Goal: Navigation & Orientation: Understand site structure

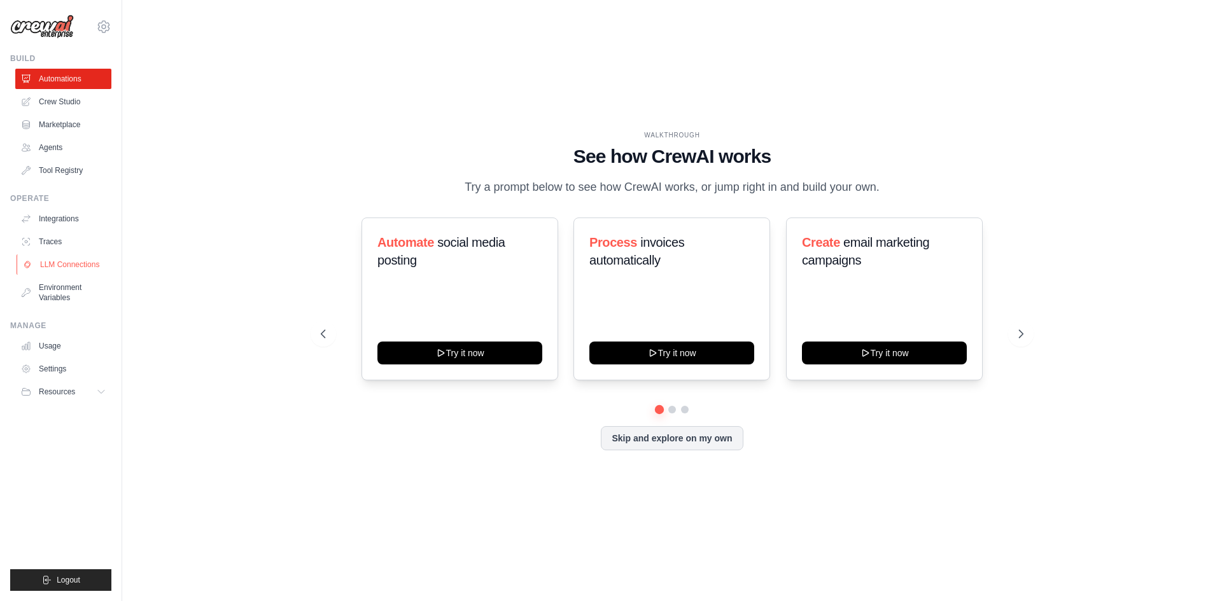
click at [78, 267] on link "LLM Connections" at bounding box center [65, 264] width 96 height 20
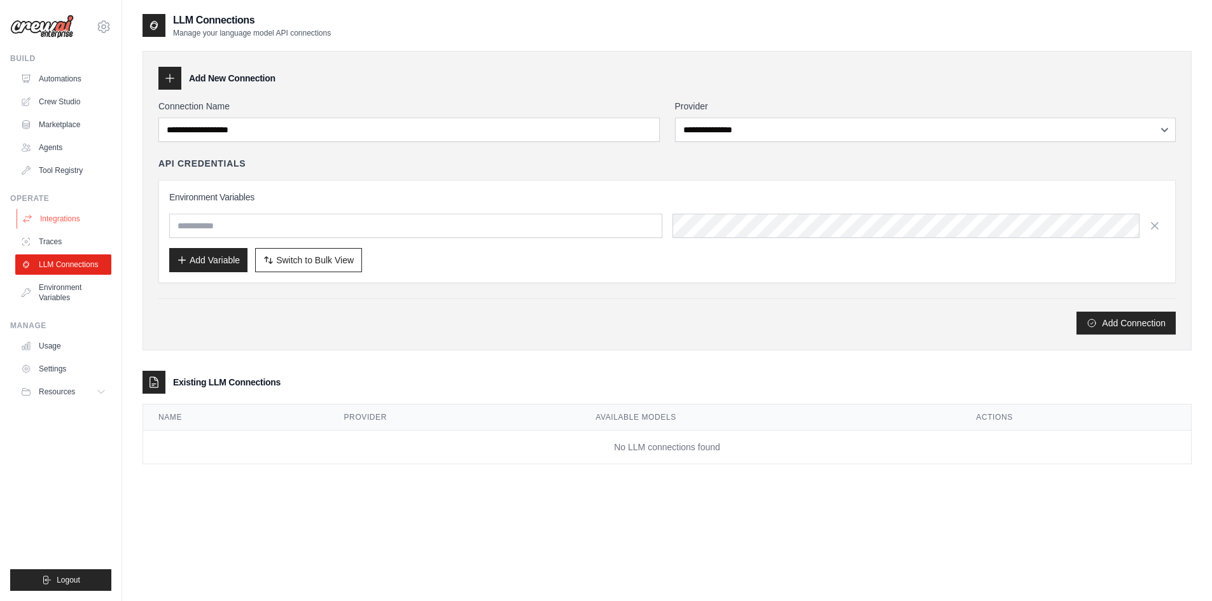
click at [69, 223] on link "Integrations" at bounding box center [65, 219] width 96 height 20
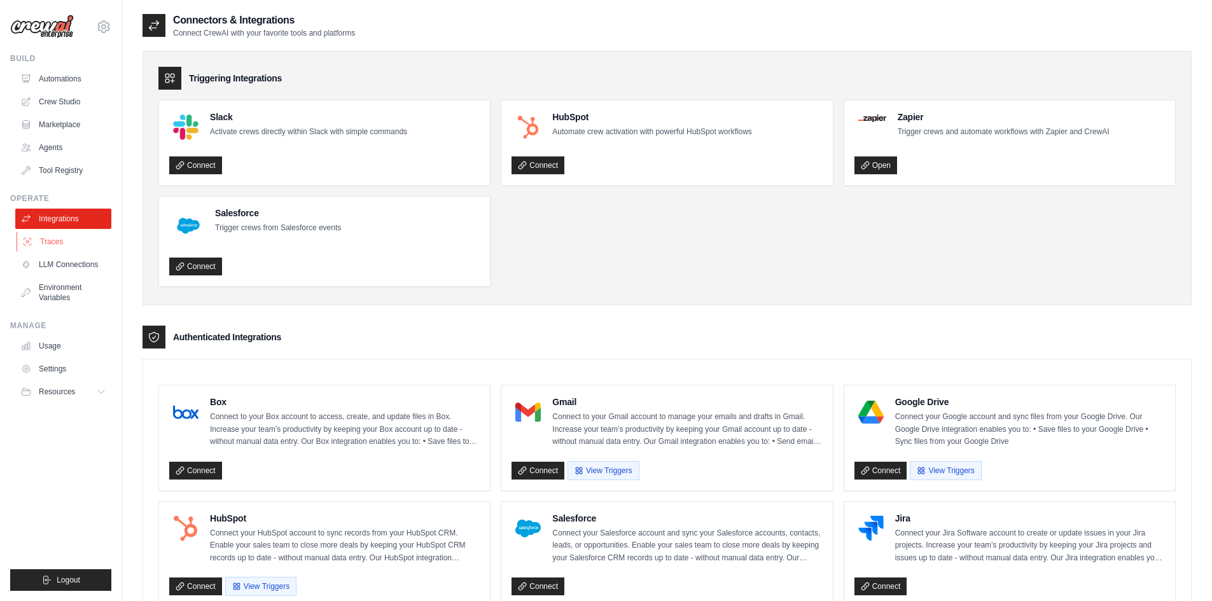
click at [79, 244] on link "Traces" at bounding box center [65, 242] width 96 height 20
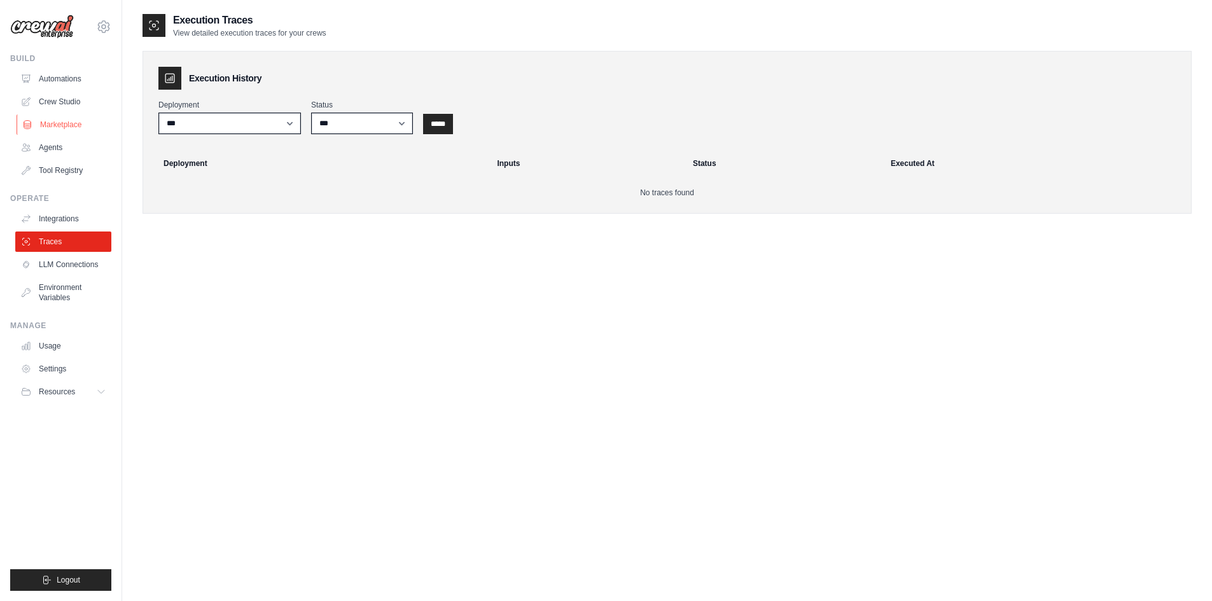
click at [53, 121] on link "Marketplace" at bounding box center [65, 125] width 96 height 20
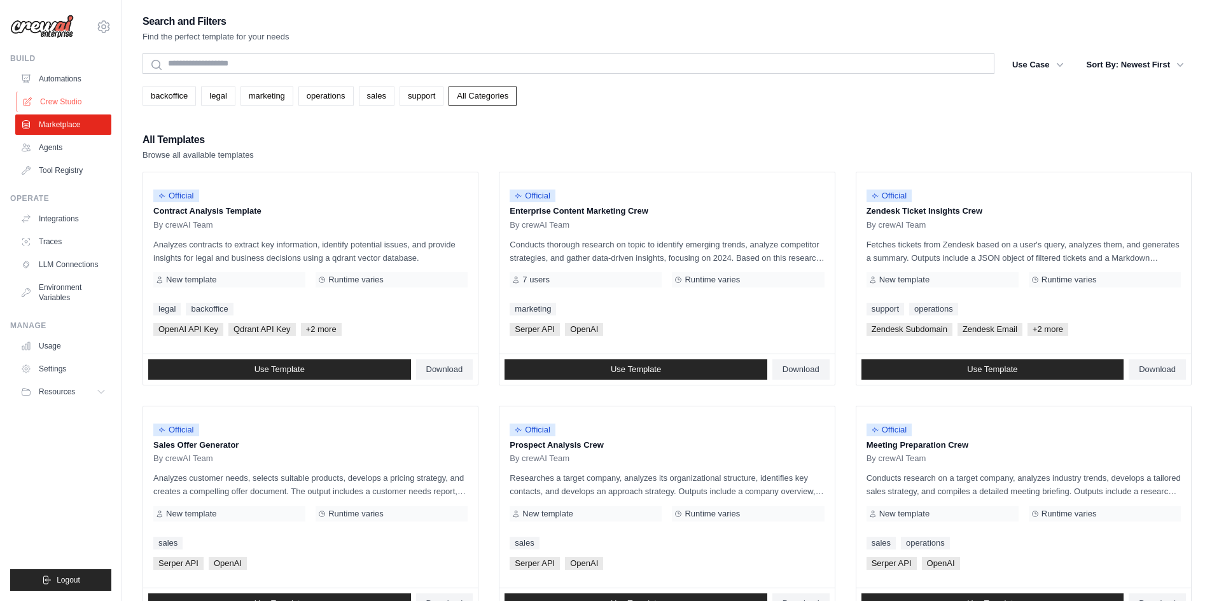
click at [55, 106] on link "Crew Studio" at bounding box center [65, 102] width 96 height 20
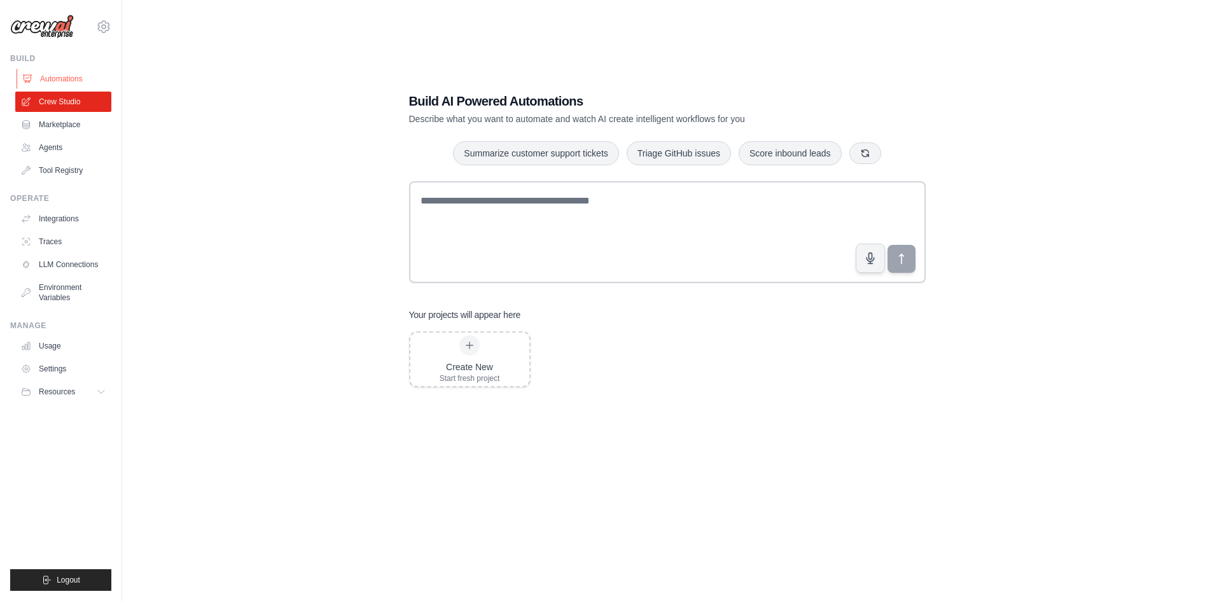
click at [46, 79] on link "Automations" at bounding box center [65, 79] width 96 height 20
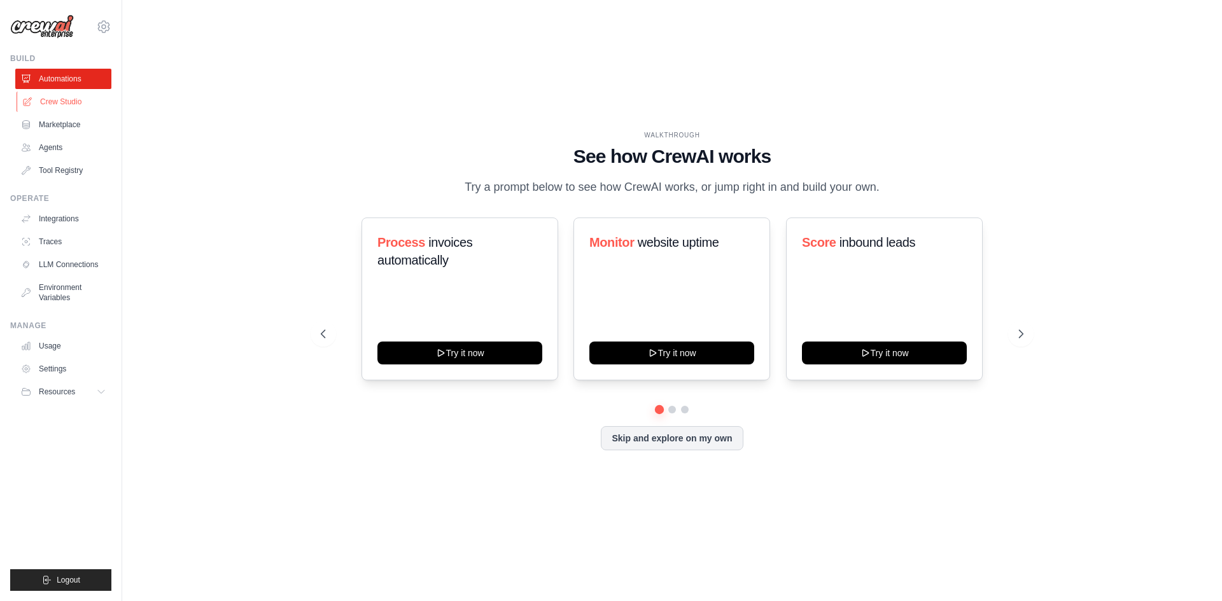
click at [61, 99] on link "Crew Studio" at bounding box center [65, 102] width 96 height 20
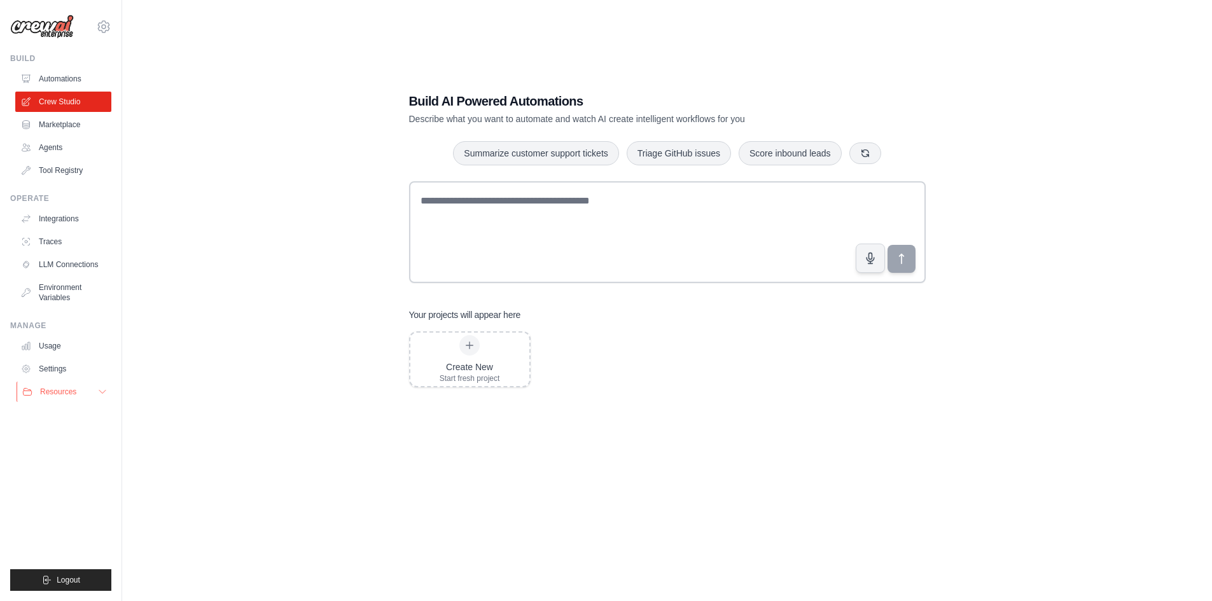
click at [90, 393] on button "Resources" at bounding box center [65, 392] width 96 height 20
click at [64, 172] on link "Tool Registry" at bounding box center [65, 170] width 96 height 20
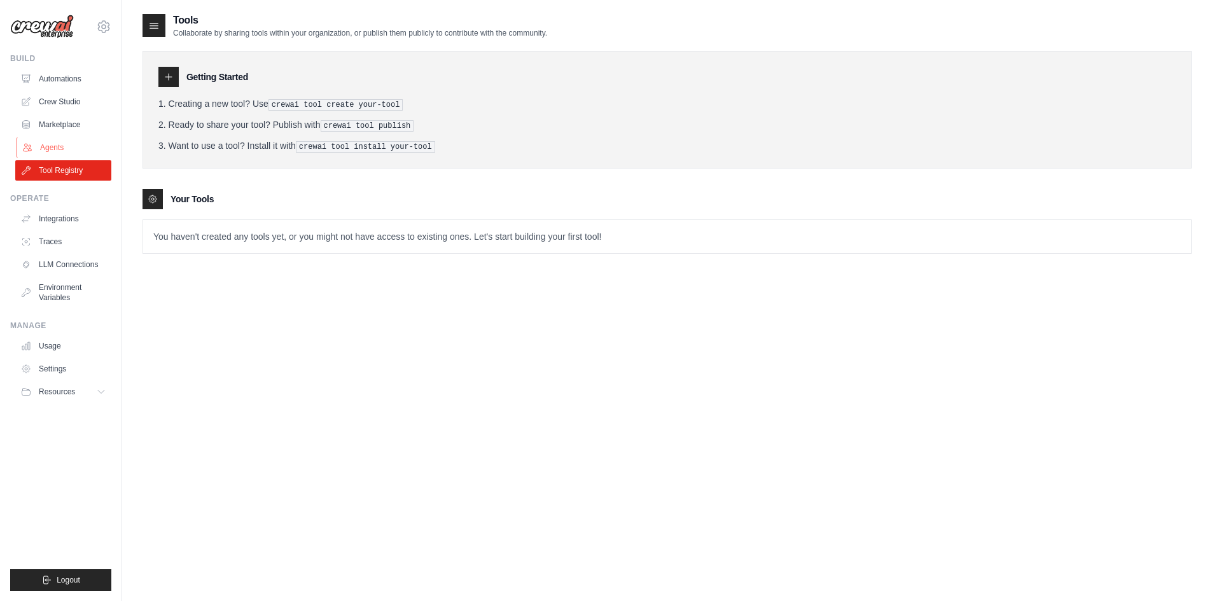
click at [53, 146] on link "Agents" at bounding box center [65, 147] width 96 height 20
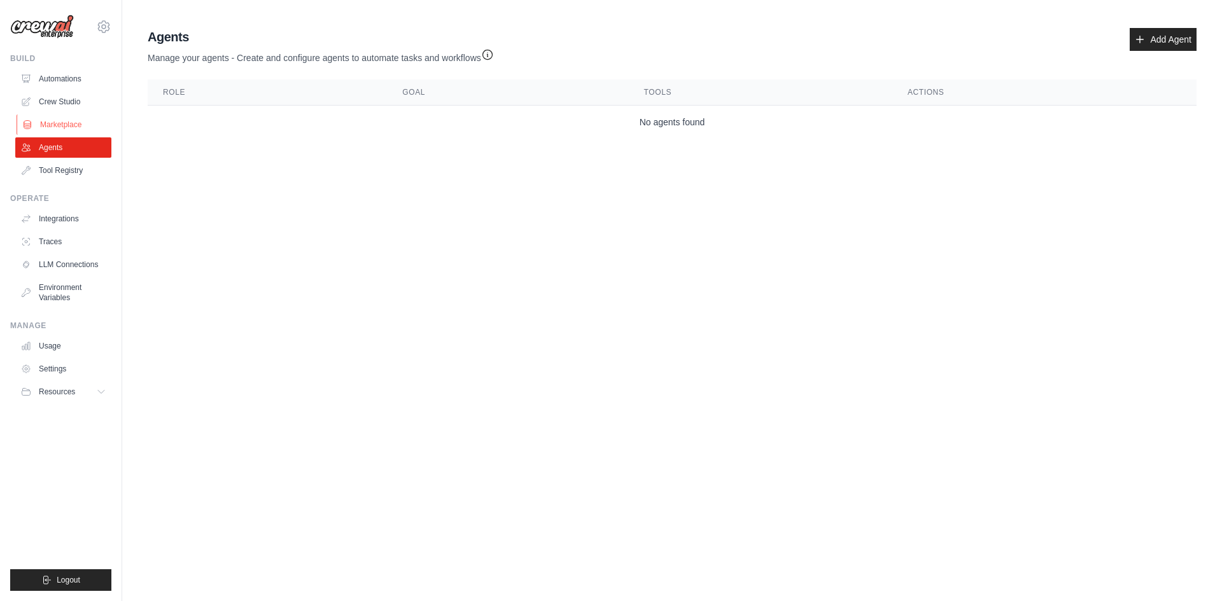
click at [65, 123] on link "Marketplace" at bounding box center [65, 125] width 96 height 20
